Goal: Task Accomplishment & Management: Manage account settings

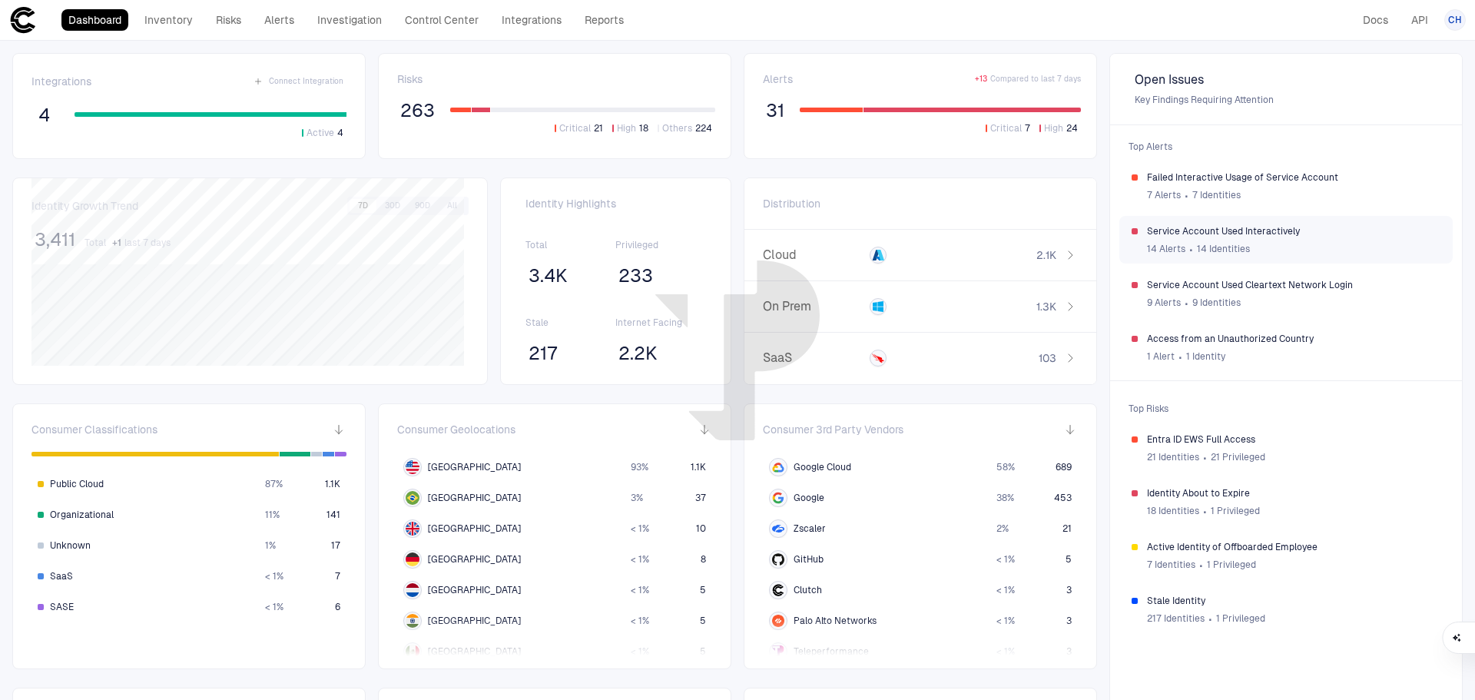
click at [1363, 216] on div "Service Account Used Interactively 14 Alerts ∙ 14 Identities" at bounding box center [1285, 240] width 333 height 48
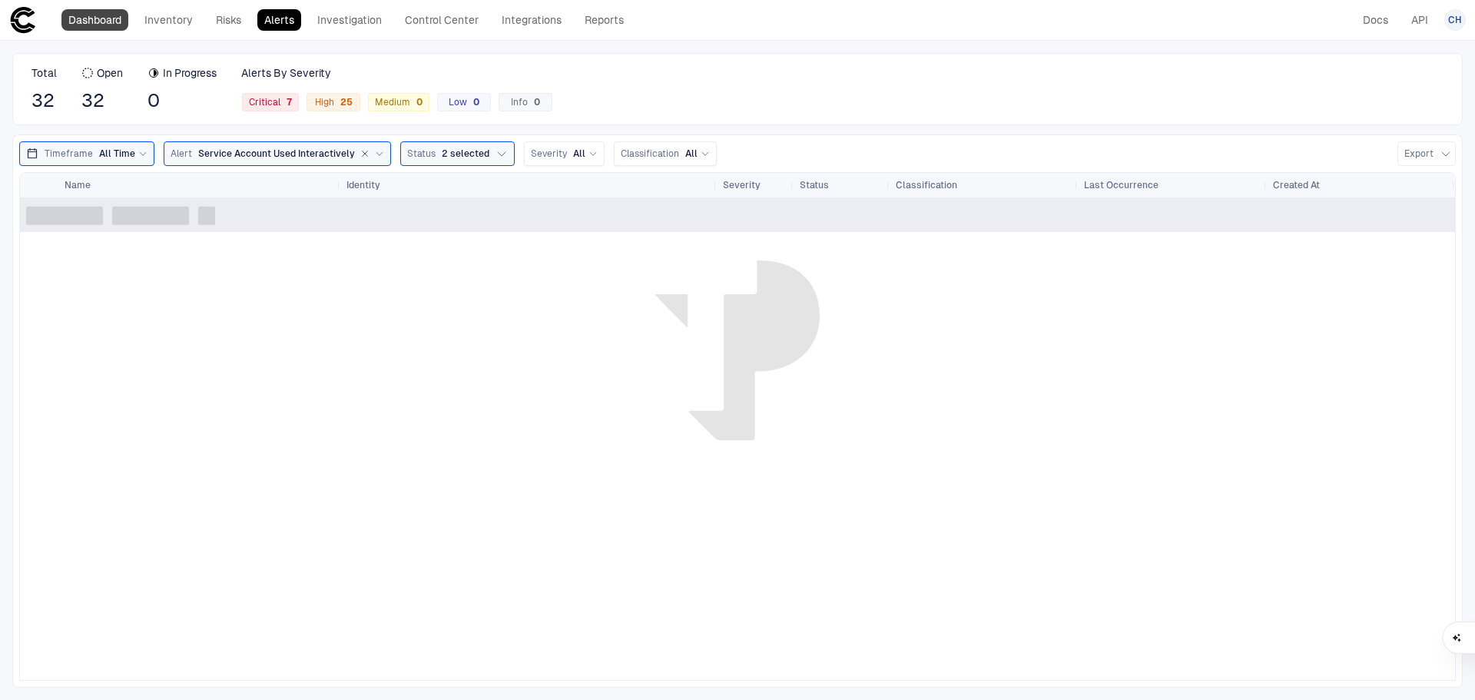
click at [94, 20] on link "Dashboard" at bounding box center [94, 20] width 67 height 22
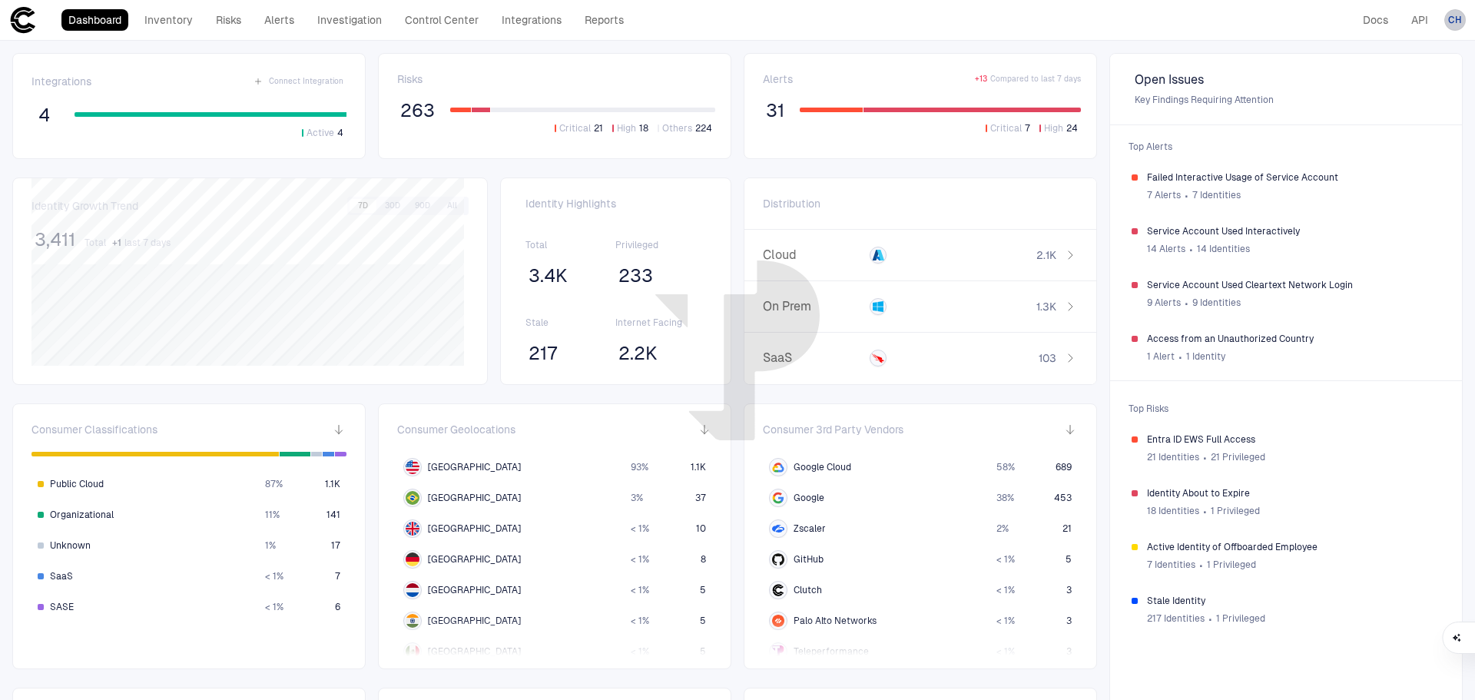
click at [1457, 28] on div "CH" at bounding box center [1455, 20] width 22 height 22
click at [1393, 95] on span "Admin Settings" at bounding box center [1379, 98] width 65 height 12
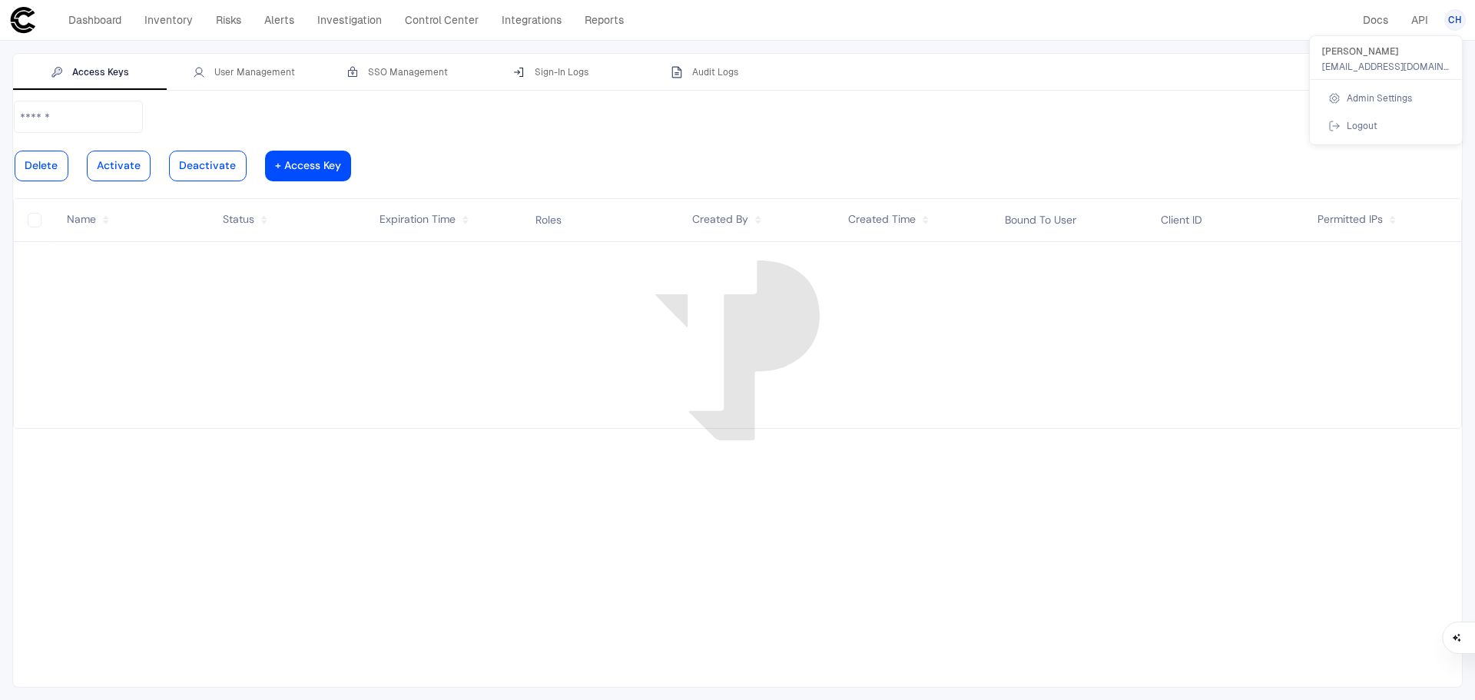
click at [261, 77] on div at bounding box center [737, 350] width 1475 height 700
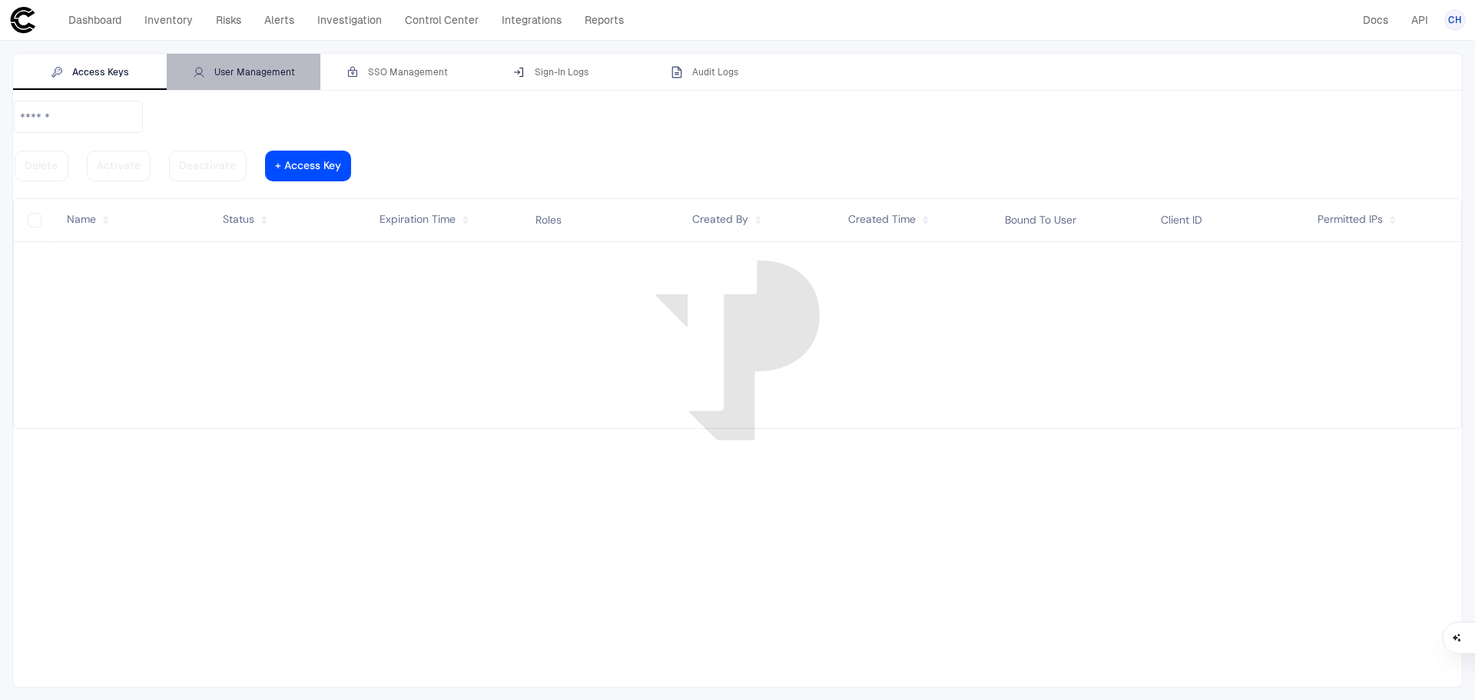
click at [274, 78] on div "User Management" at bounding box center [244, 72] width 102 height 12
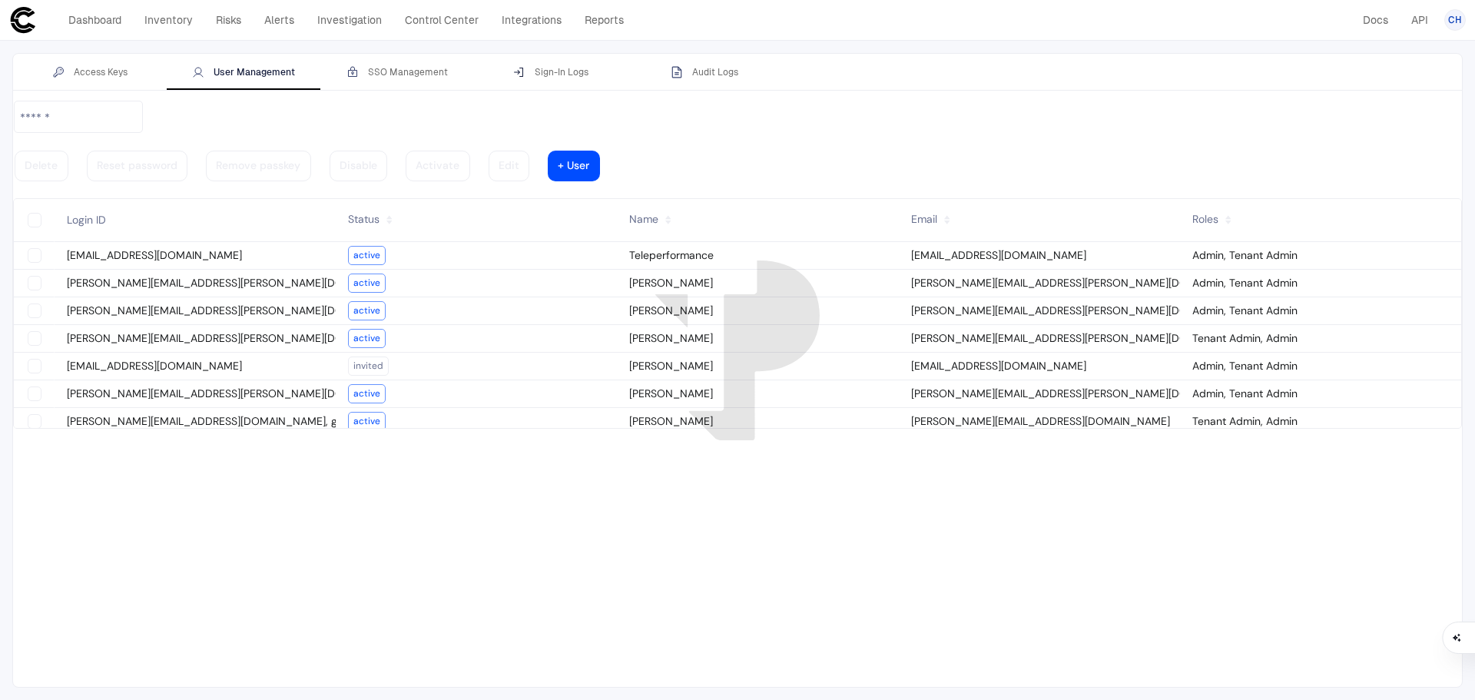
type vaadin-text-field "on"
type descope-checkbox "true"
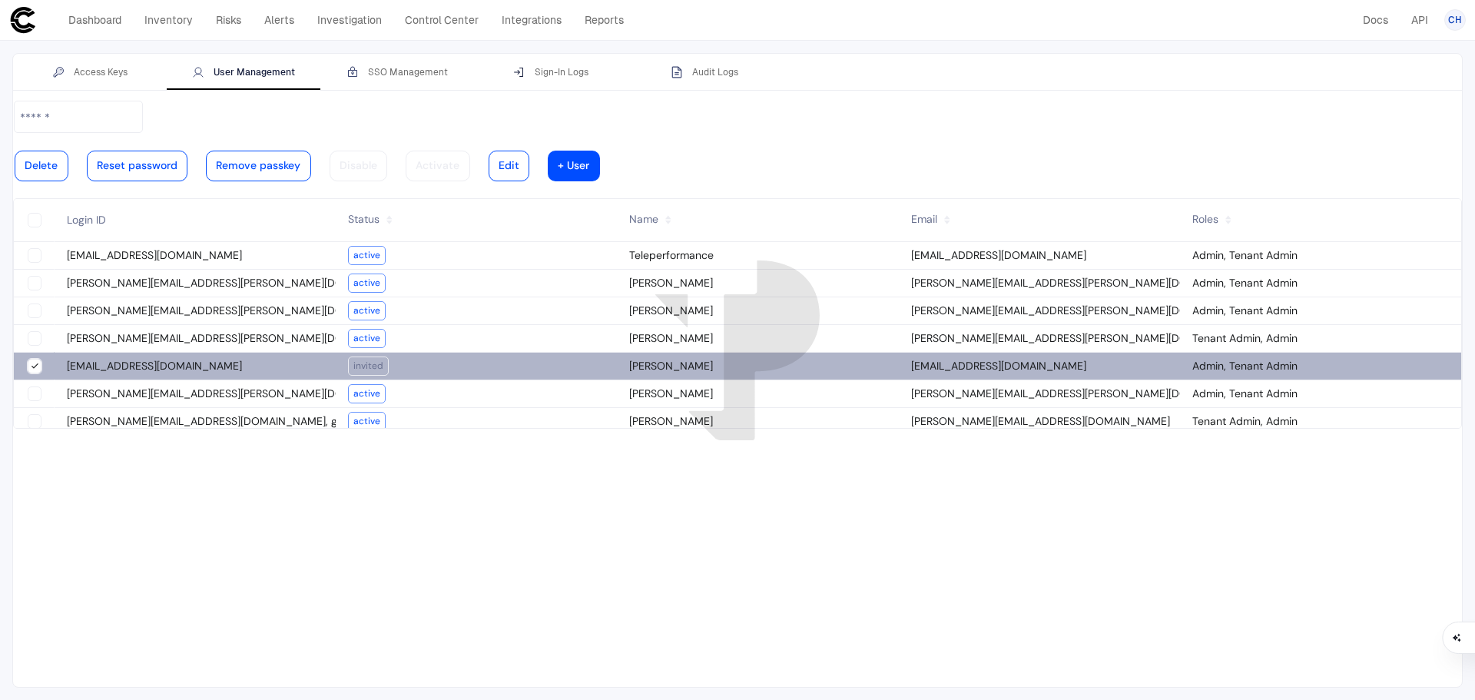
type descope-boolean-field-internal "true"
click at [849, 79] on div "Access Keys User Management SSO Management Sign-In Logs Audit Logs" at bounding box center [737, 72] width 1449 height 37
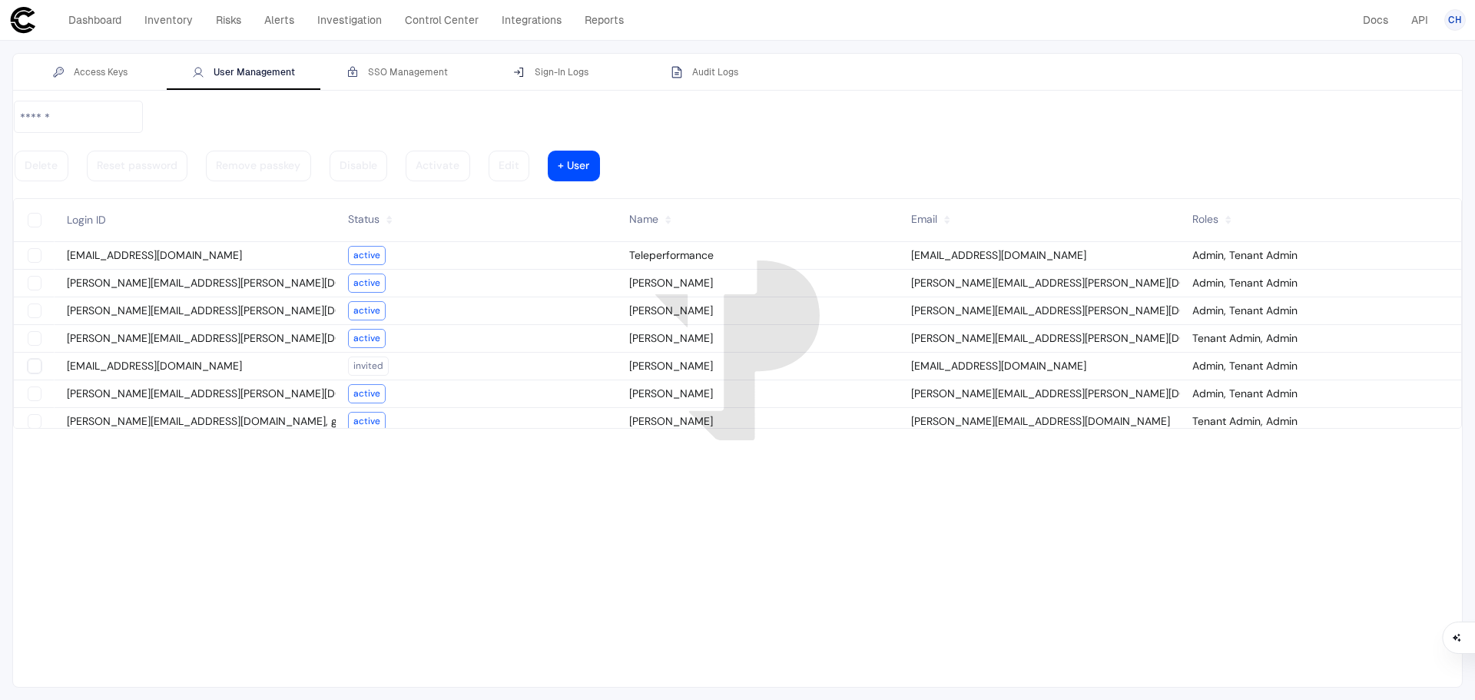
click at [660, 526] on div at bounding box center [737, 393] width 1449 height 587
click at [101, 17] on link "Dashboard" at bounding box center [94, 20] width 67 height 22
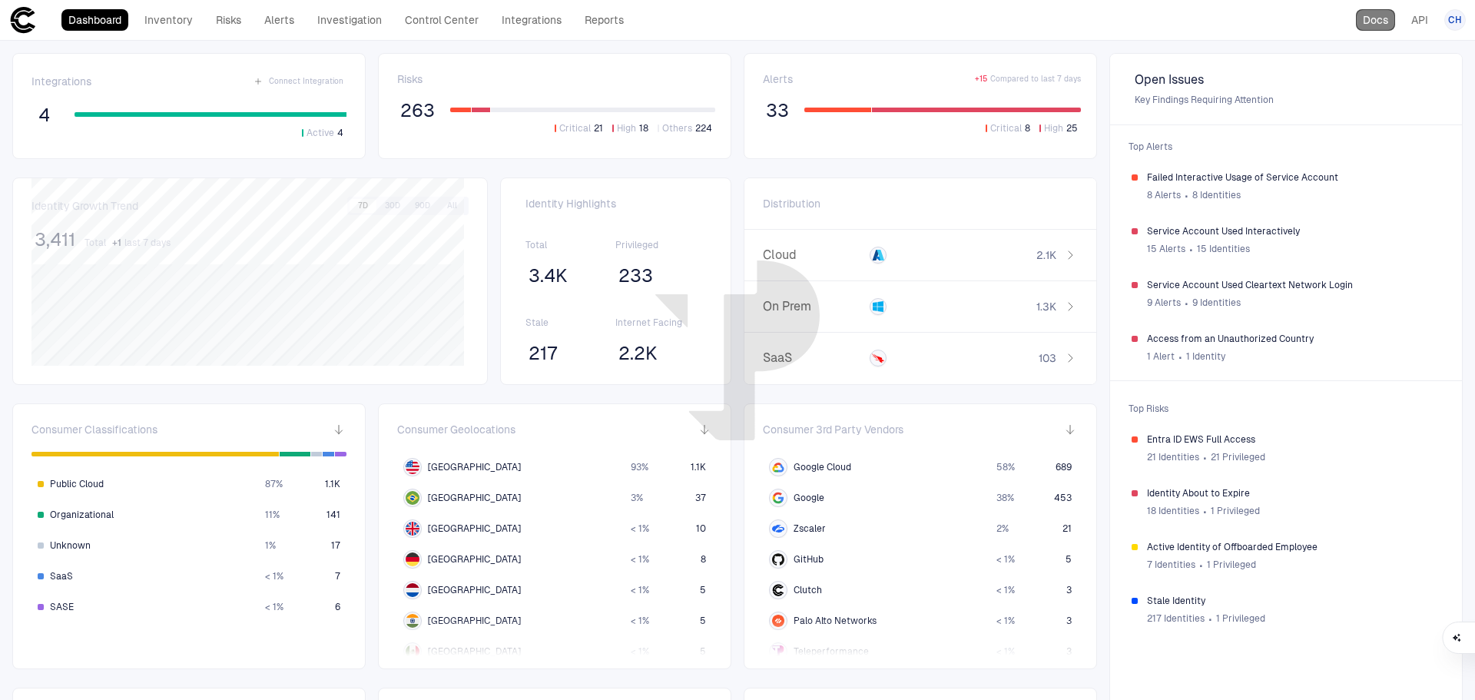
click at [1372, 16] on link "Docs" at bounding box center [1375, 20] width 39 height 22
